Goal: Find specific page/section: Find specific page/section

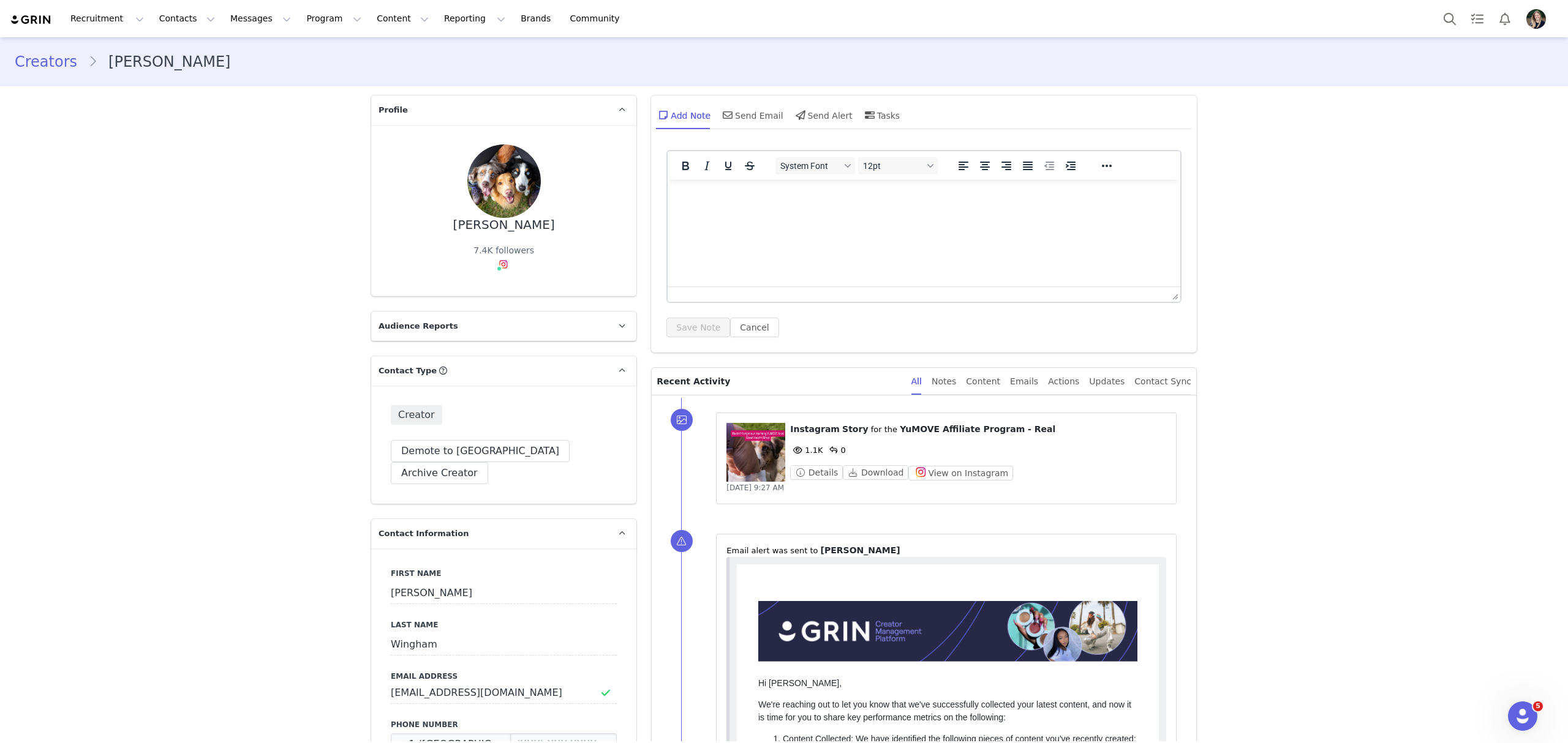
scroll to position [245, 0]
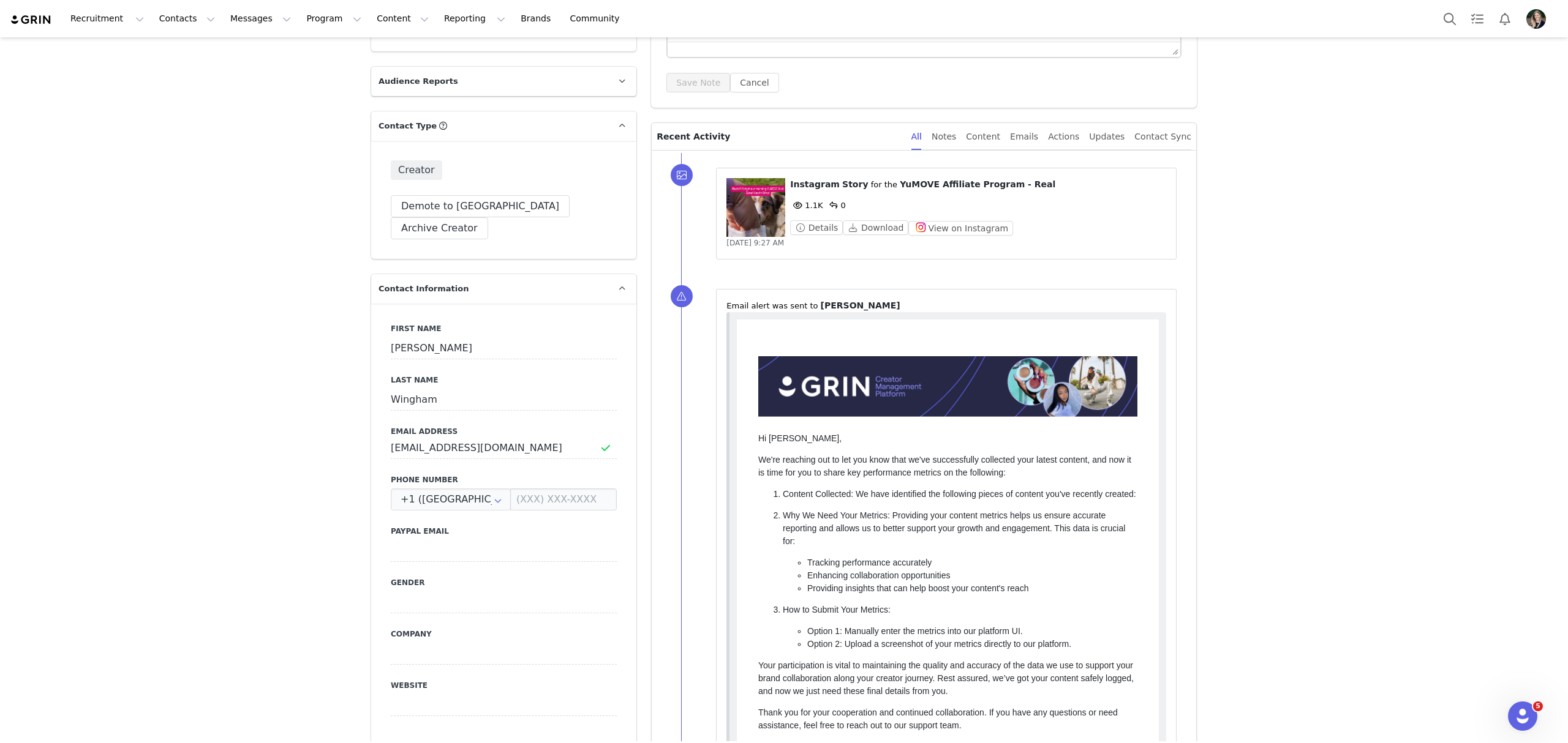
click at [19, 18] on img at bounding box center [31, 20] width 43 height 12
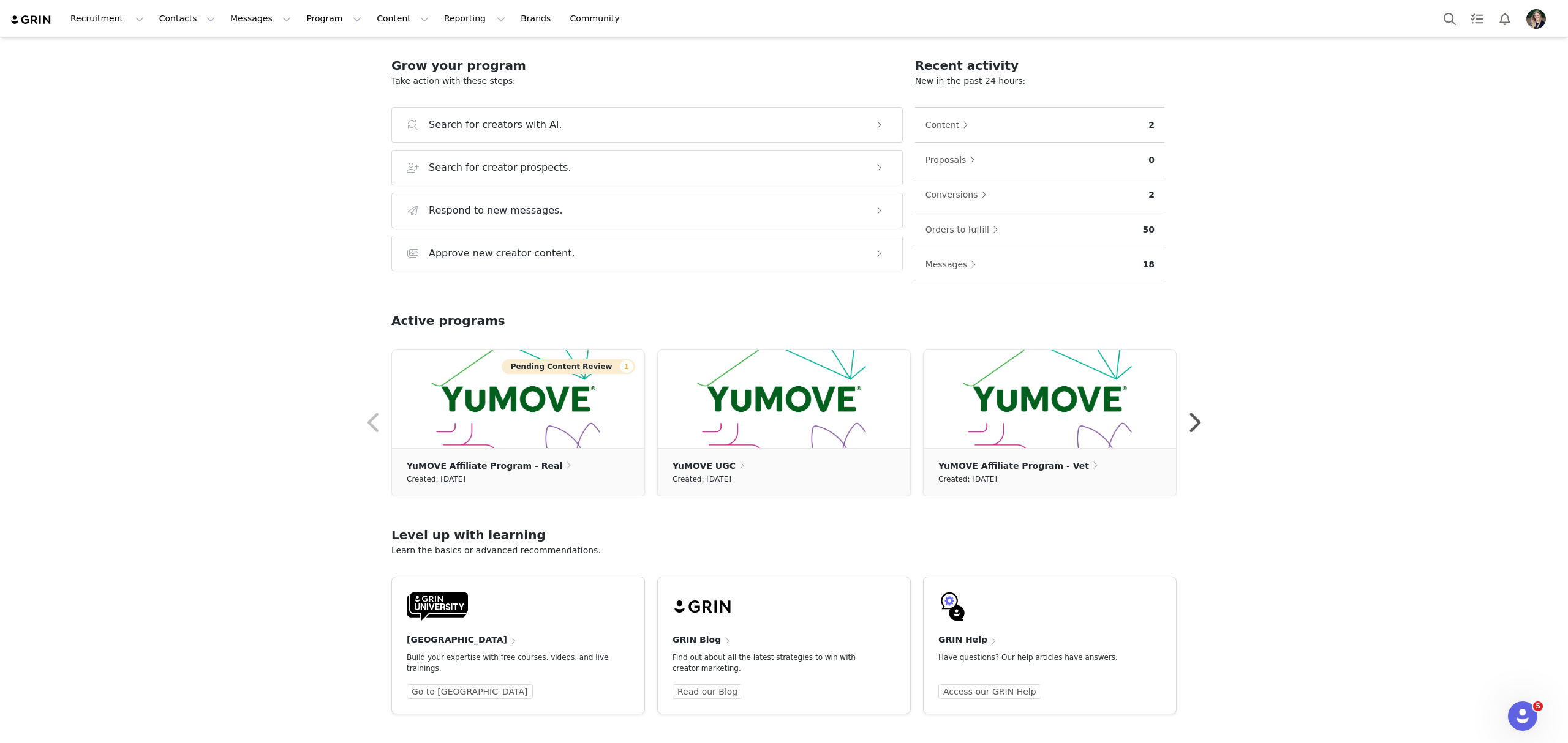
scroll to position [114, 0]
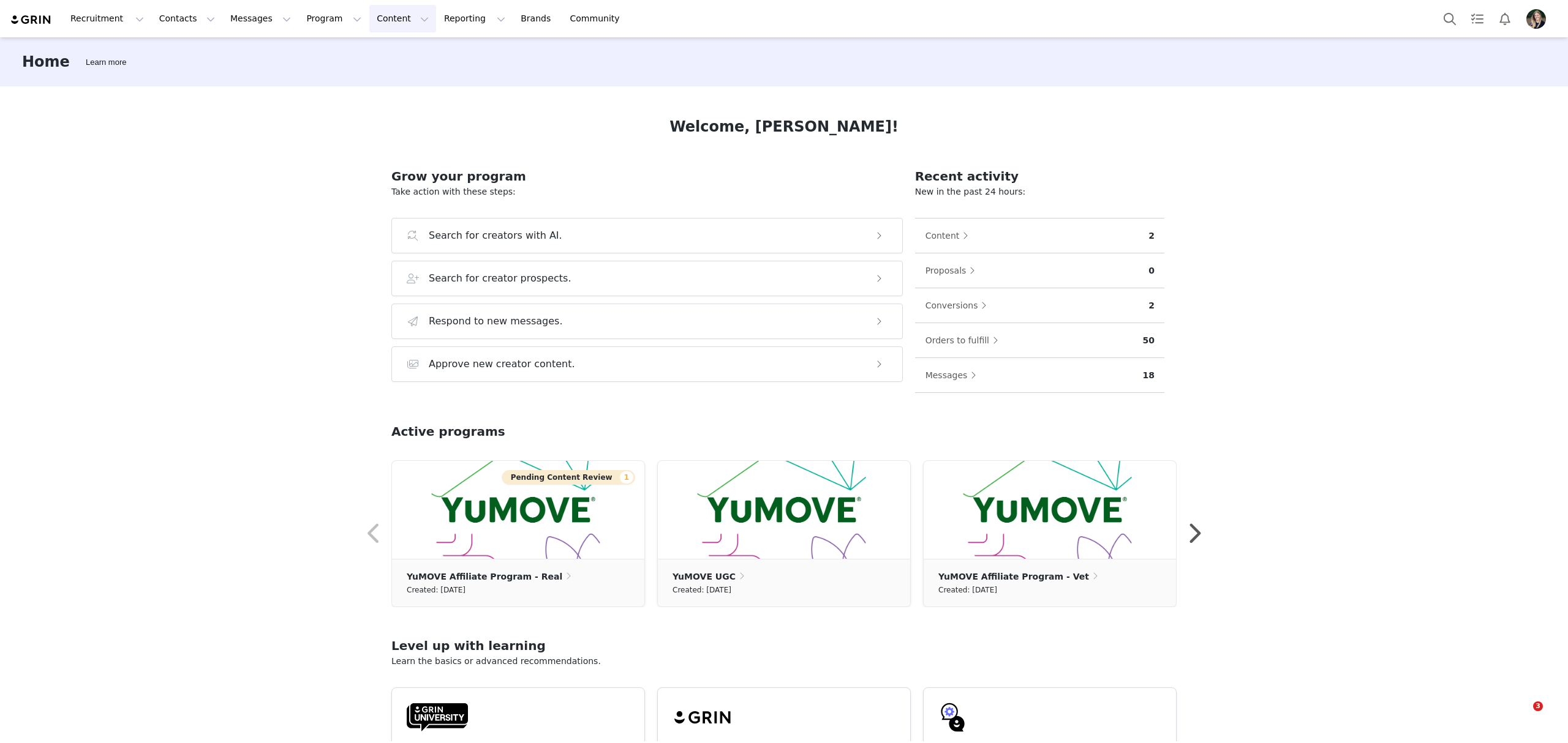
click at [371, 21] on button "Content Content" at bounding box center [402, 19] width 66 height 27
click at [304, 27] on button "Program Program" at bounding box center [334, 19] width 70 height 27
click at [323, 55] on div "Activations" at bounding box center [318, 54] width 82 height 13
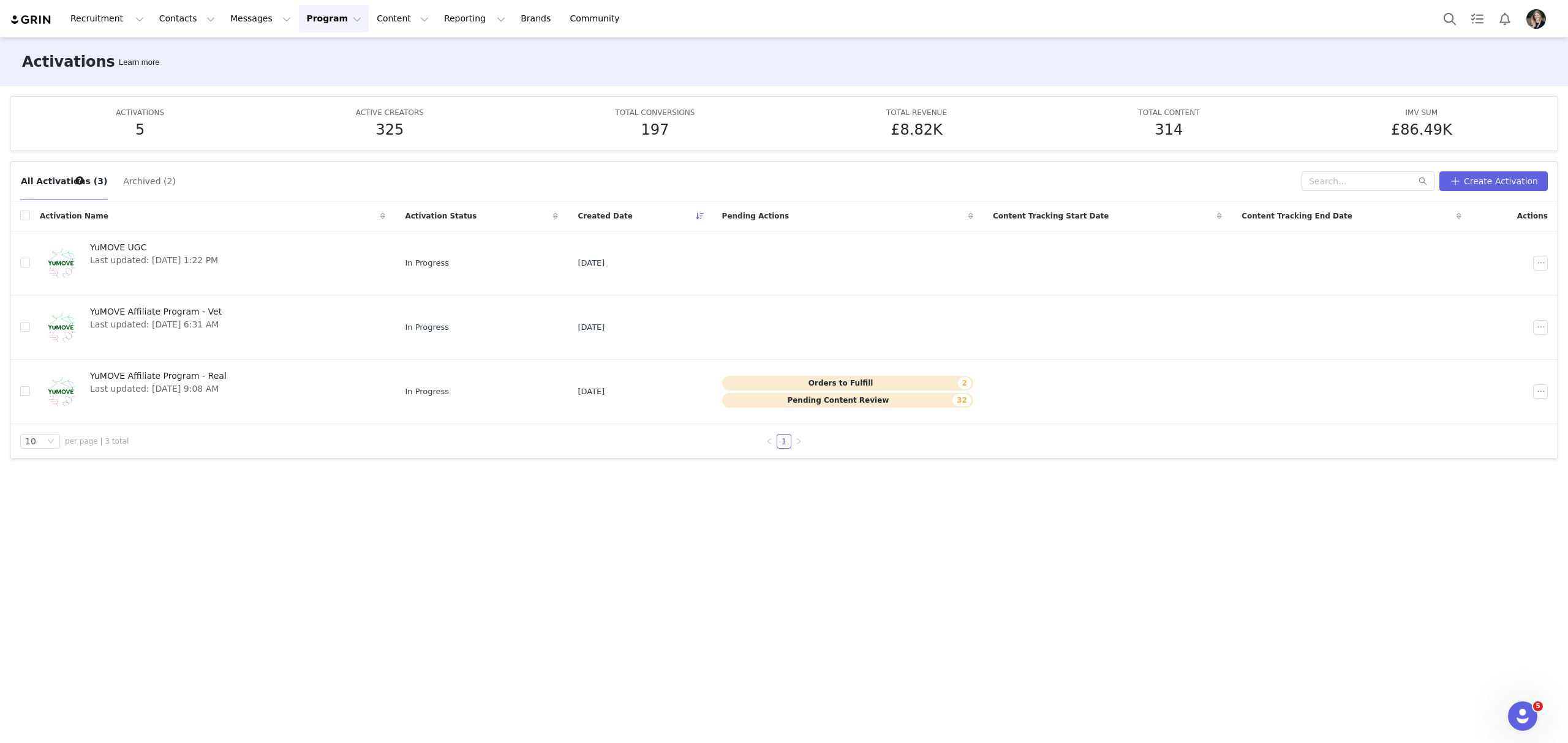
click at [44, 25] on div "Recruitment Recruitment Creator Search Curated Lists Landing Pages Web Extensio…" at bounding box center [320, 19] width 622 height 27
click at [33, 16] on img at bounding box center [31, 20] width 43 height 12
